Goal: Task Accomplishment & Management: Manage account settings

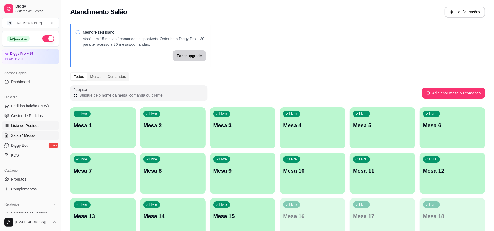
drag, startPoint x: 0, startPoint y: 0, endPoint x: 33, endPoint y: 129, distance: 133.5
click at [33, 129] on link "Lista de Pedidos" at bounding box center [30, 125] width 57 height 9
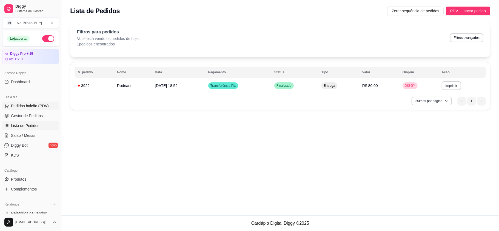
drag, startPoint x: 22, startPoint y: 102, endPoint x: 38, endPoint y: 104, distance: 16.5
click at [22, 102] on button "Pedidos balcão (PDV)" at bounding box center [30, 106] width 57 height 9
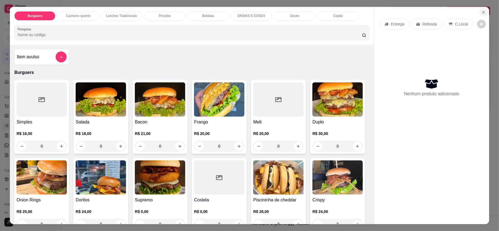
click at [482, 12] on icon "Close" at bounding box center [484, 12] width 4 height 4
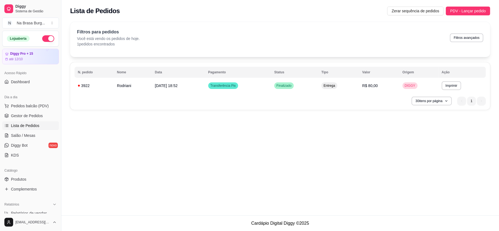
click at [29, 126] on span "Lista de Pedidos" at bounding box center [25, 125] width 29 height 5
click at [114, 88] on td "Rodriani" at bounding box center [133, 85] width 38 height 13
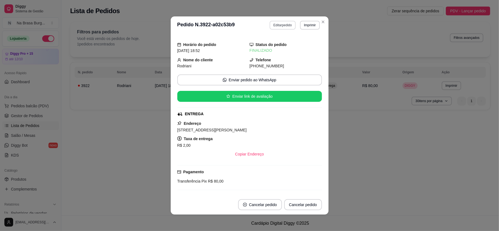
click at [284, 25] on button "Editar pedido" at bounding box center [283, 25] width 26 height 9
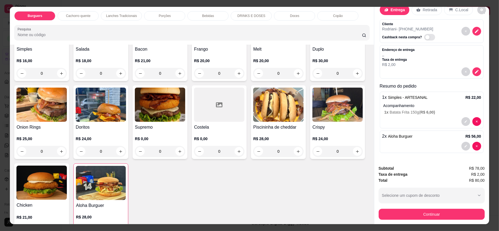
scroll to position [10, 0]
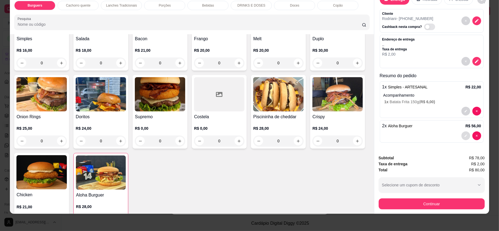
click at [464, 134] on icon "decrease-product-quantity" at bounding box center [465, 135] width 3 height 3
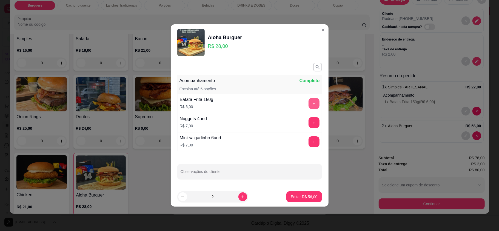
click at [309, 105] on button "+" at bounding box center [314, 103] width 11 height 11
click at [307, 194] on button "Editar R$ 68,00" at bounding box center [303, 197] width 35 height 11
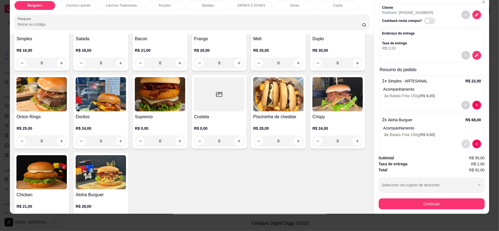
click at [464, 144] on icon "decrease-product-quantity" at bounding box center [465, 144] width 3 height 3
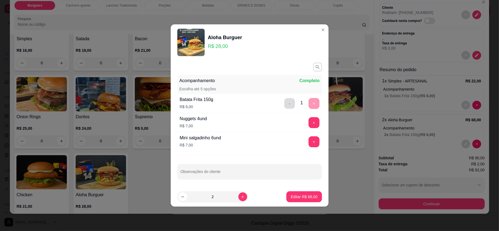
click at [287, 102] on button "-" at bounding box center [289, 103] width 11 height 11
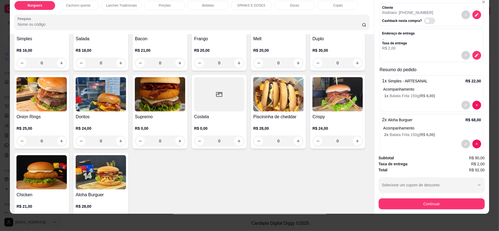
scroll to position [35, 0]
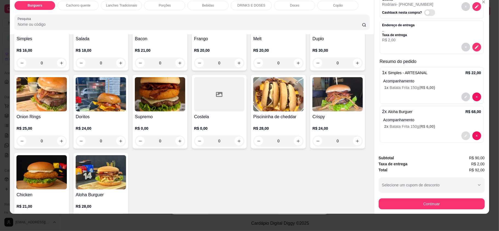
click at [464, 134] on icon "decrease-product-quantity" at bounding box center [465, 135] width 3 height 3
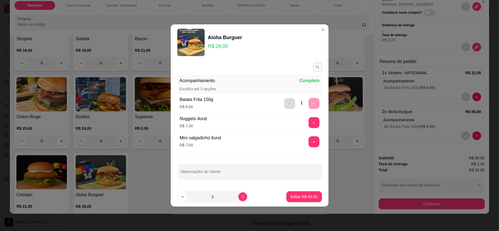
click at [288, 101] on button "-" at bounding box center [289, 103] width 11 height 11
click at [300, 197] on p "Editar R$ 56,00" at bounding box center [304, 196] width 27 height 5
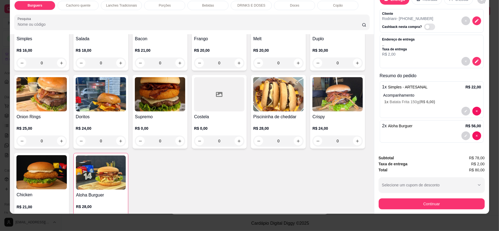
scroll to position [20, 0]
click at [464, 110] on icon "decrease-product-quantity" at bounding box center [465, 111] width 3 height 3
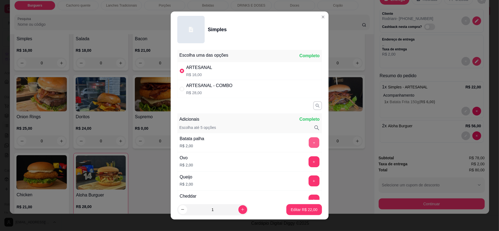
click at [309, 141] on button "+" at bounding box center [314, 143] width 11 height 11
click at [284, 146] on button "-" at bounding box center [289, 142] width 11 height 11
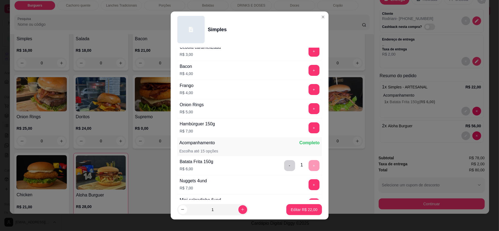
scroll to position [219, 0]
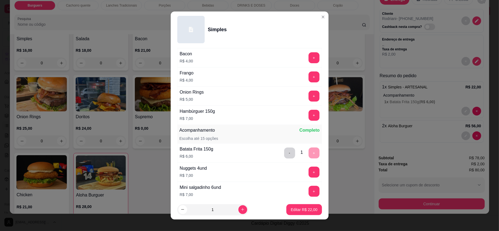
click at [299, 156] on div "- 1 +" at bounding box center [302, 153] width 40 height 11
click at [306, 143] on div "Acompanhamento Completo Escolha até 15 opções" at bounding box center [249, 134] width 145 height 19
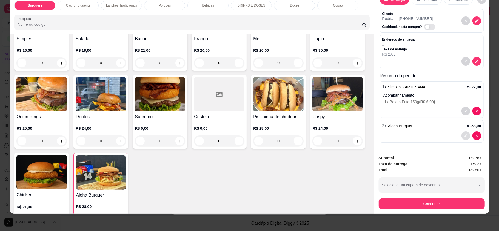
click at [462, 132] on button "decrease-product-quantity" at bounding box center [466, 136] width 9 height 9
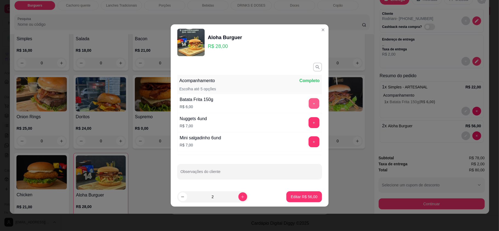
click at [309, 107] on button "+" at bounding box center [314, 103] width 11 height 11
click at [304, 192] on button "Editar R$ 68,00" at bounding box center [303, 197] width 35 height 11
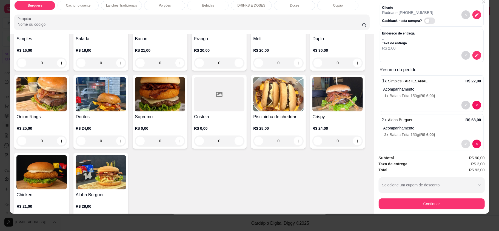
click at [464, 143] on icon "decrease-product-quantity" at bounding box center [465, 144] width 3 height 3
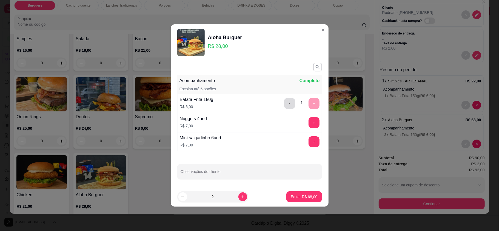
click at [284, 100] on button "-" at bounding box center [289, 103] width 11 height 11
click at [288, 194] on button "Editar R$ 56,00" at bounding box center [303, 197] width 35 height 11
type input "2"
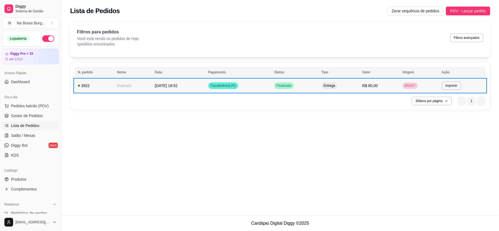
click at [139, 87] on td "Rodriani" at bounding box center [133, 85] width 38 height 13
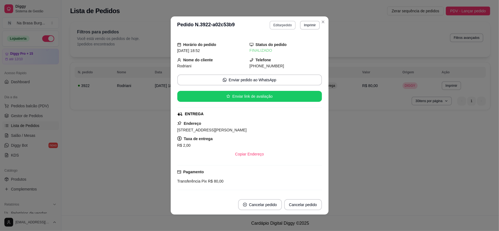
click at [280, 22] on button "Editar pedido" at bounding box center [283, 25] width 26 height 9
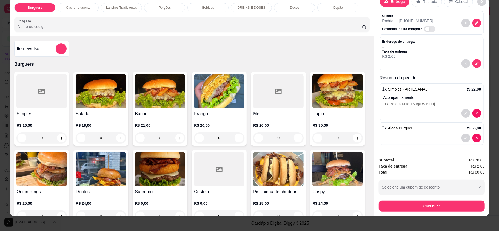
scroll to position [10, 0]
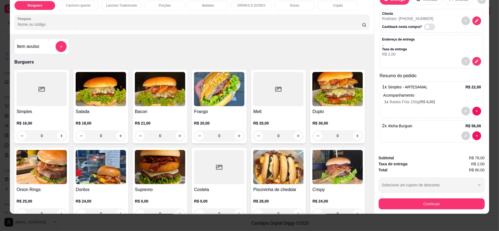
click at [412, 85] on span "Simples - ARTESANAL" at bounding box center [407, 87] width 39 height 4
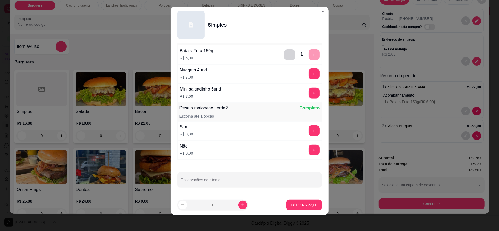
scroll to position [6, 0]
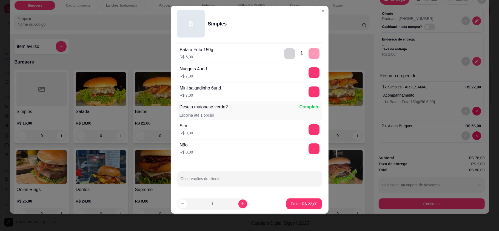
click at [303, 52] on div "- 1 +" at bounding box center [302, 53] width 40 height 11
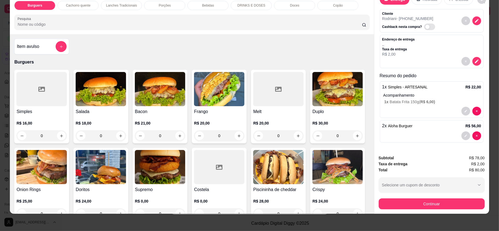
click at [446, 93] on p "Acompanhamento" at bounding box center [432, 95] width 98 height 5
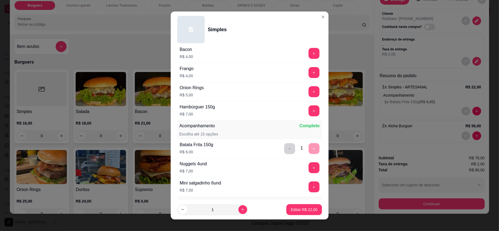
scroll to position [317, 0]
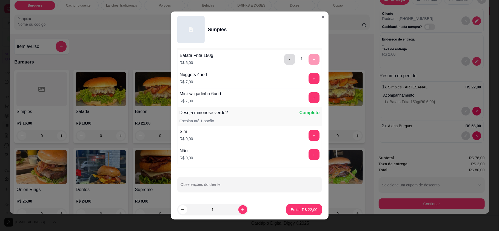
click at [284, 54] on button "-" at bounding box center [289, 59] width 11 height 11
click at [297, 210] on p "Editar R$ 16,00" at bounding box center [304, 209] width 27 height 5
type input "1"
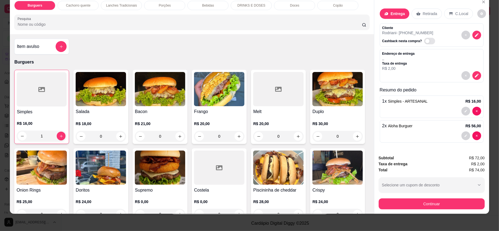
scroll to position [6, 0]
click at [396, 132] on div at bounding box center [431, 136] width 99 height 9
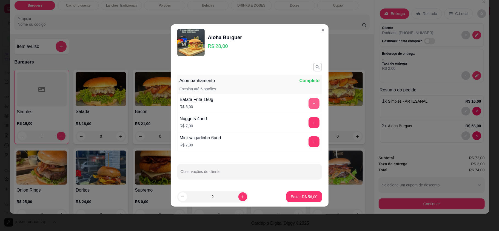
click at [309, 100] on button "+" at bounding box center [314, 103] width 11 height 11
click at [306, 193] on button "Editar R$ 68,00" at bounding box center [304, 197] width 34 height 11
type input "0"
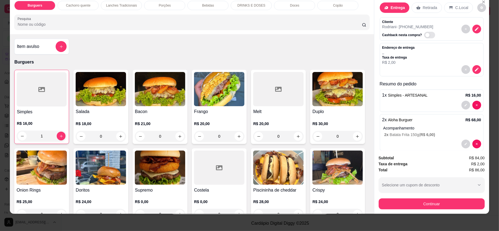
scroll to position [20, 0]
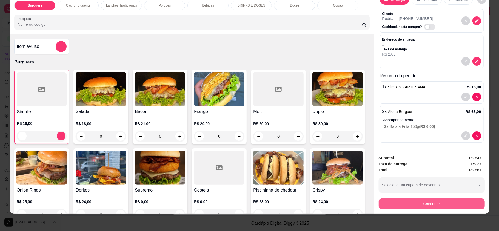
click at [436, 203] on button "Continuar" at bounding box center [432, 204] width 106 height 11
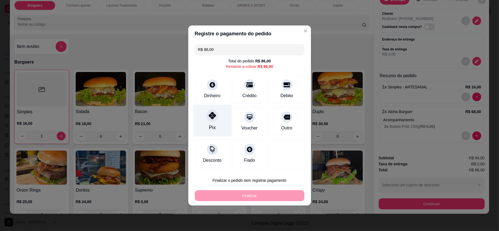
click at [212, 122] on div "Pix" at bounding box center [212, 121] width 39 height 32
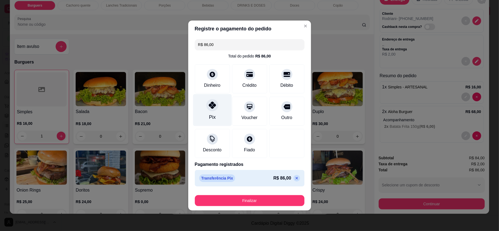
type input "R$ 0,00"
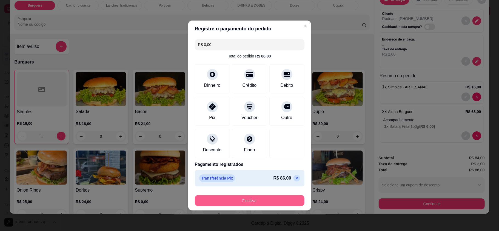
click at [245, 198] on button "Finalizar" at bounding box center [250, 200] width 110 height 11
